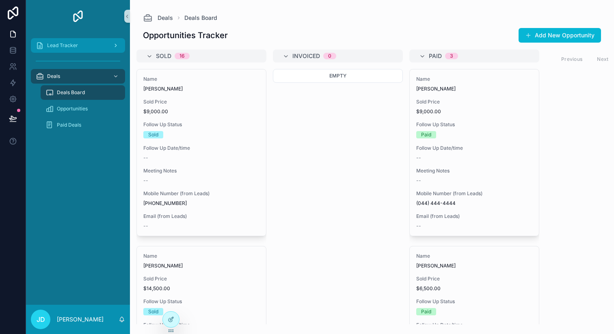
click at [72, 40] on div "Lead Tracker" at bounding box center [78, 45] width 84 height 13
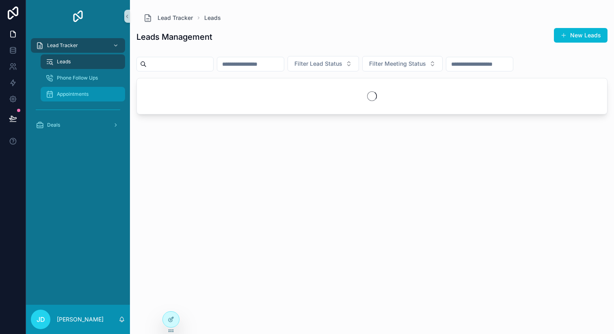
click at [68, 96] on span "Appointments" at bounding box center [73, 94] width 32 height 6
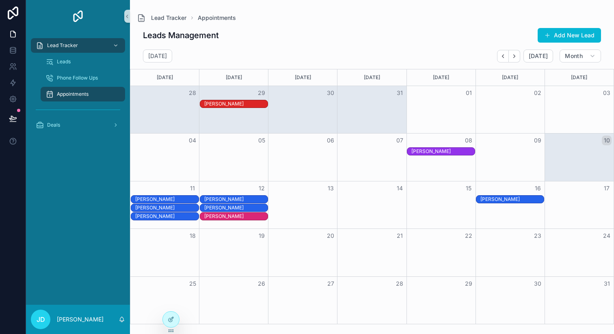
click at [188, 198] on div "[PERSON_NAME]" at bounding box center [166, 199] width 63 height 6
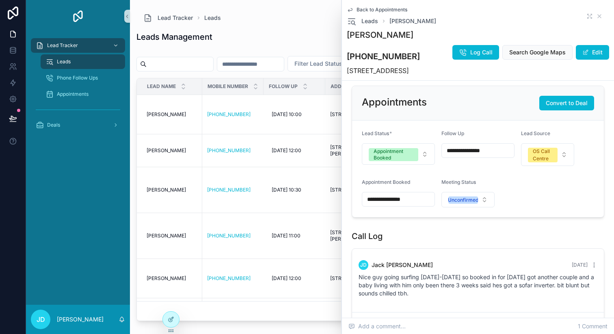
scroll to position [279, 0]
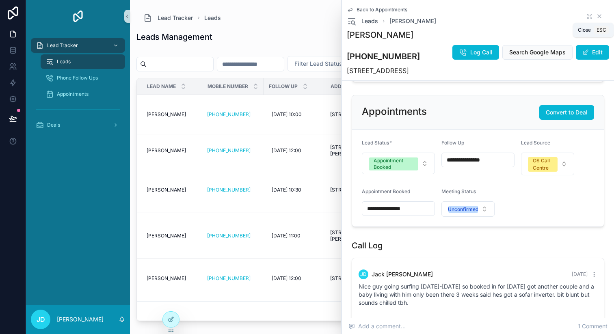
click at [596, 17] on icon "scrollable content" at bounding box center [599, 16] width 6 height 6
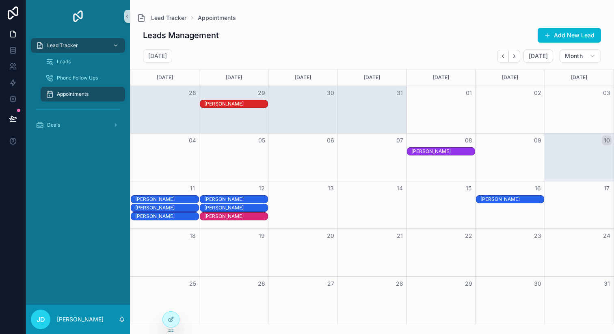
click at [174, 208] on div "[PERSON_NAME]" at bounding box center [166, 208] width 63 height 6
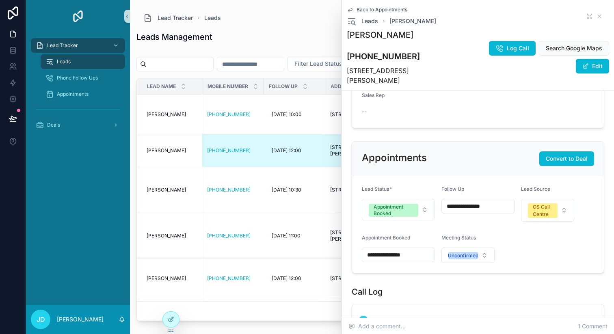
scroll to position [227, 0]
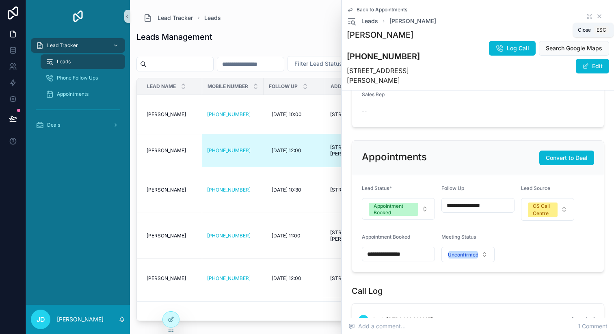
click at [596, 14] on icon "scrollable content" at bounding box center [599, 16] width 6 height 6
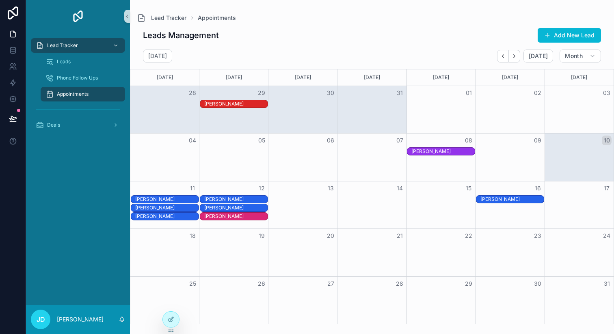
click at [170, 216] on div "[PERSON_NAME]" at bounding box center [166, 216] width 63 height 6
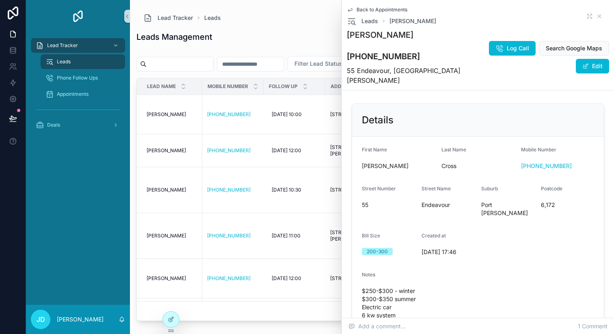
click at [376, 7] on span "Back to Appointments" at bounding box center [382, 9] width 51 height 6
